Goal: Check status: Check status

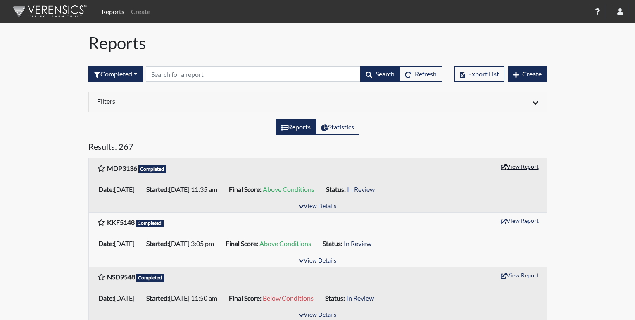
click at [520, 166] on button "View Report" at bounding box center [519, 166] width 45 height 13
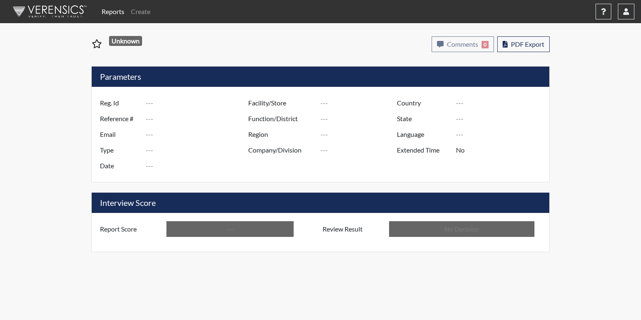
type input "MDP3136"
type input "51198"
type input "---"
type input "Corrections Pre-Employment"
type input "[DATE]"
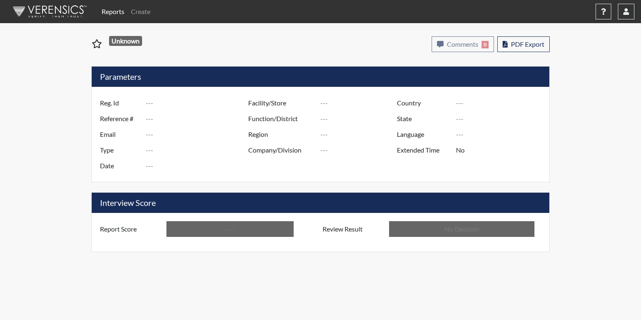
type input "[PERSON_NAME]"
type input "[GEOGRAPHIC_DATA]"
type input "[US_STATE]"
type input "English"
type input "Above Conditions"
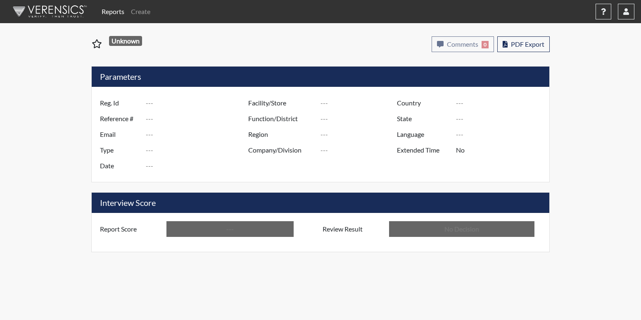
type input "In Review"
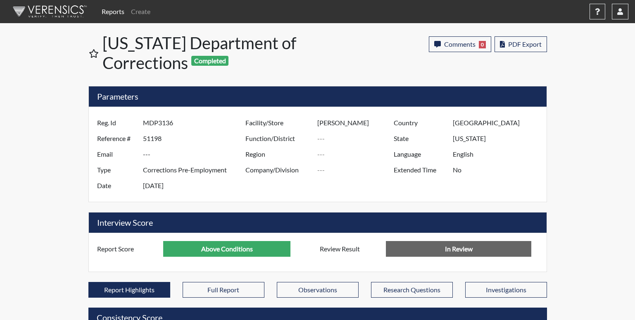
scroll to position [412721, 412515]
